Goal: Check status: Check status

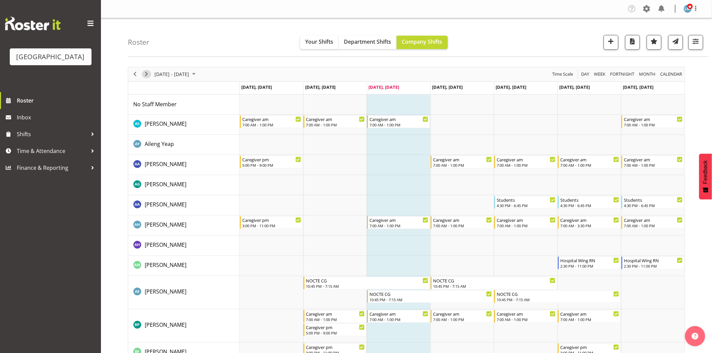
click at [150, 74] on span "Next" at bounding box center [146, 74] width 8 height 8
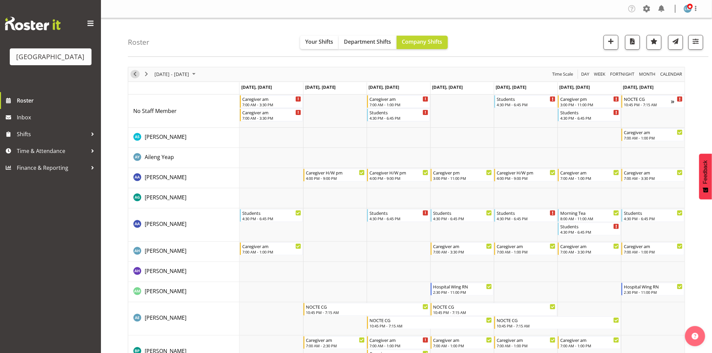
click at [135, 73] on span "Previous" at bounding box center [135, 74] width 8 height 8
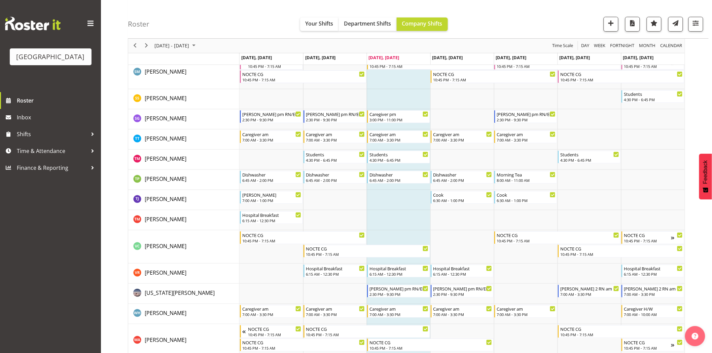
scroll to position [2199, 0]
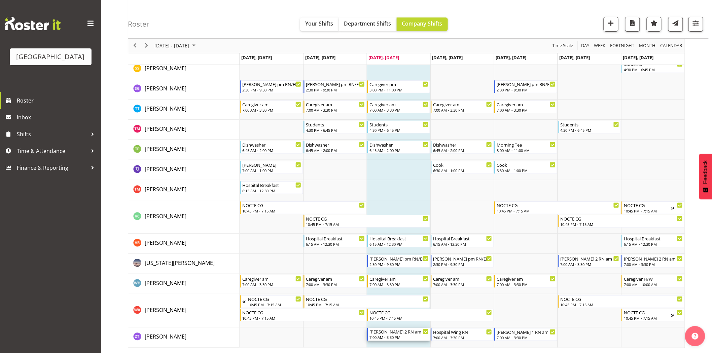
click at [401, 334] on div "[PERSON_NAME] 2 RN am" at bounding box center [399, 332] width 59 height 7
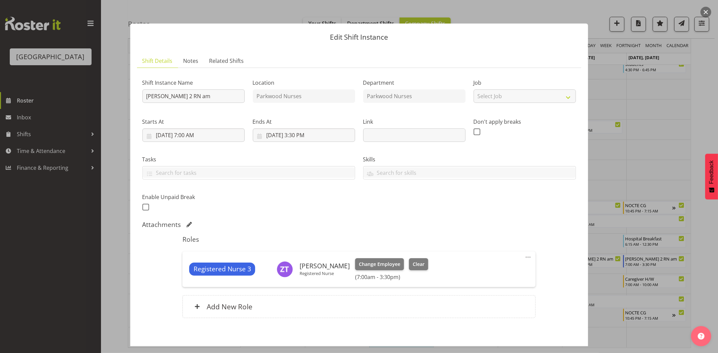
drag, startPoint x: 693, startPoint y: 140, endPoint x: 677, endPoint y: 159, distance: 24.6
click at [693, 140] on div at bounding box center [359, 176] width 718 height 353
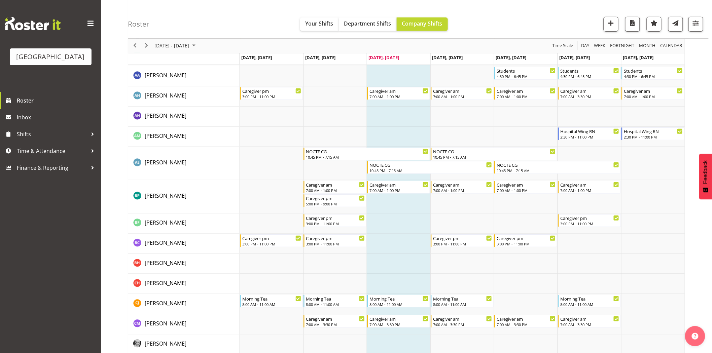
scroll to position [0, 0]
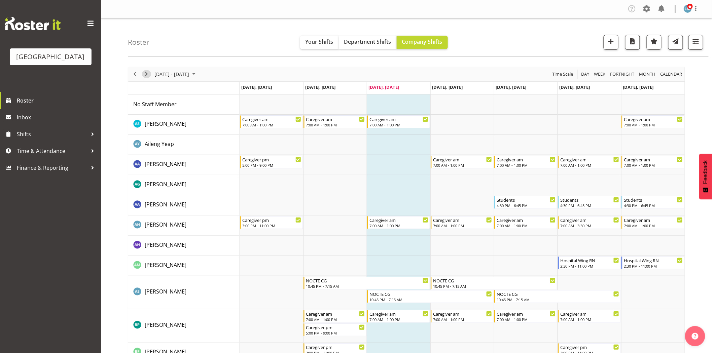
click at [149, 75] on span "Next" at bounding box center [146, 74] width 8 height 8
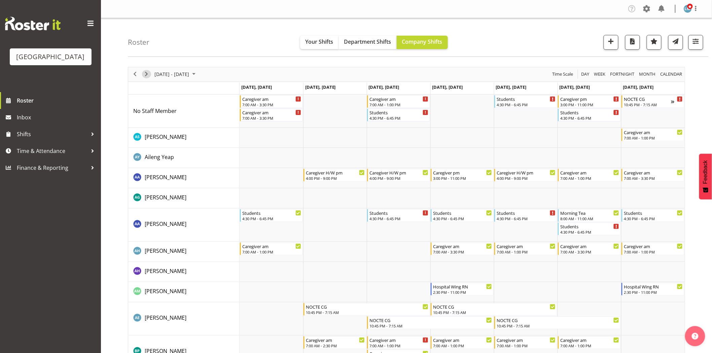
click at [145, 72] on span "Next" at bounding box center [146, 74] width 8 height 8
